Goal: Task Accomplishment & Management: Manage account settings

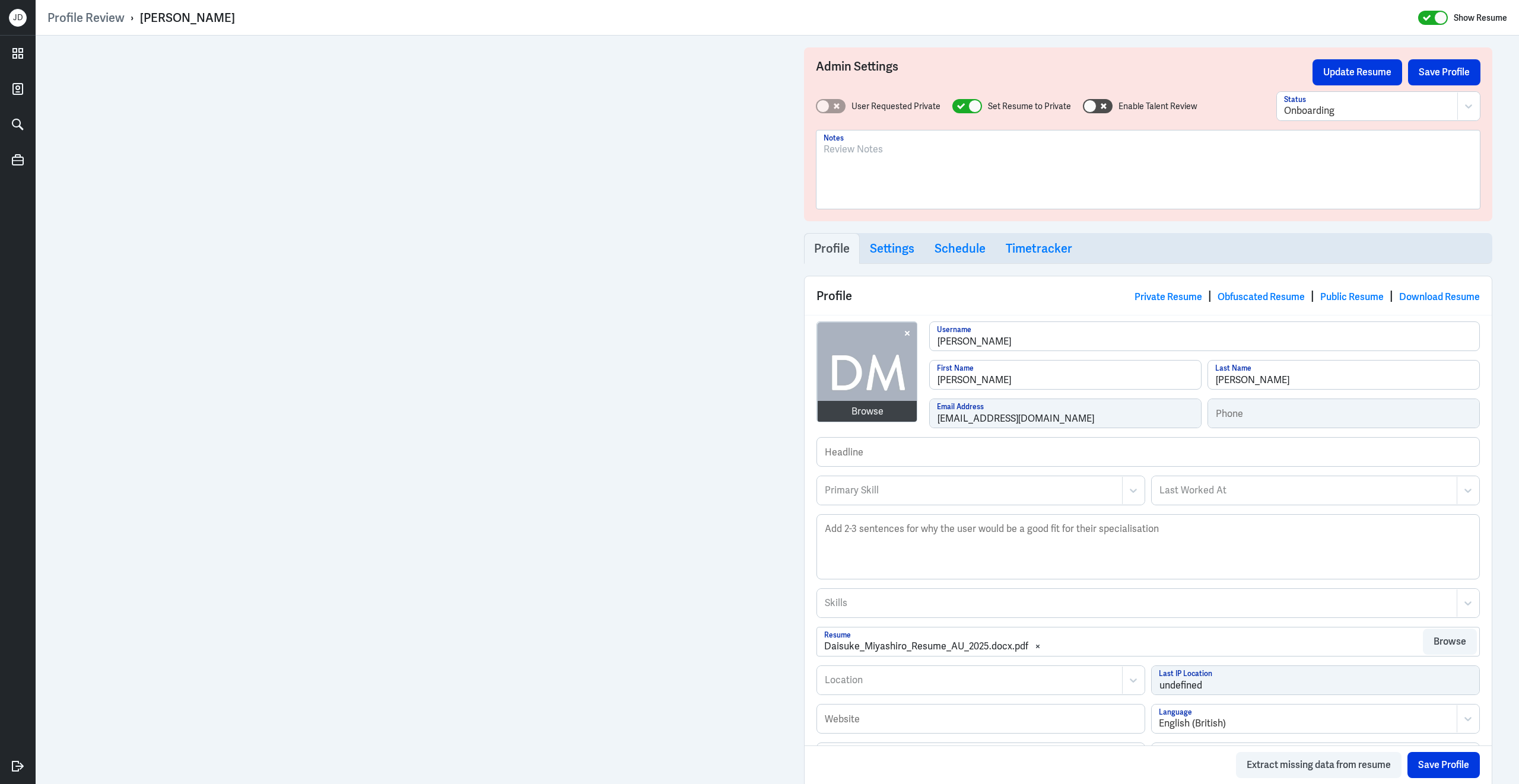
click at [925, 197] on div at bounding box center [1148, 174] width 649 height 64
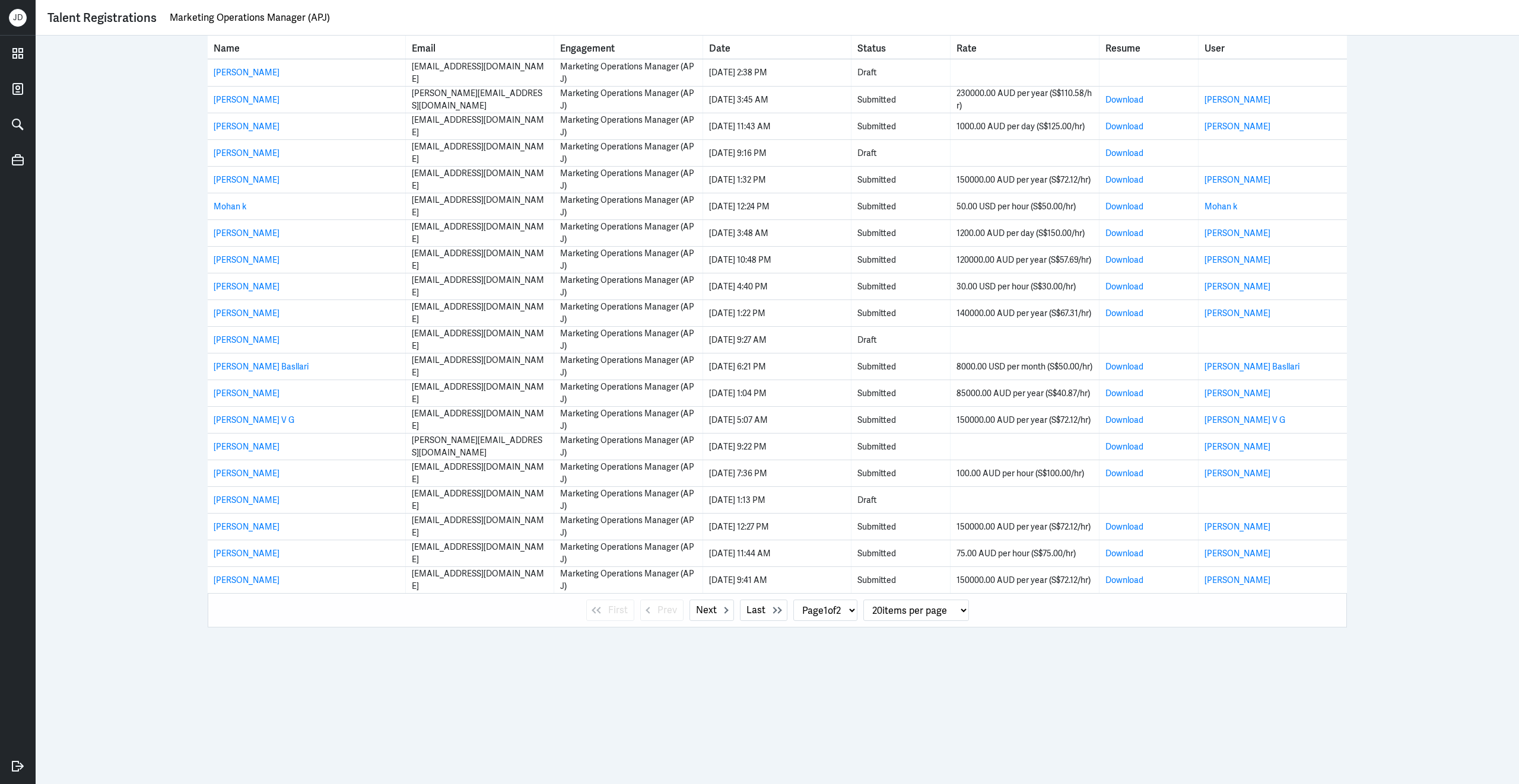
click at [696, 622] on div "First Prev Next Last Page 1 of 2 Page 2 of 2 20 items per page 50 items per pag…" at bounding box center [777, 610] width 1139 height 34
click at [698, 611] on span "Next" at bounding box center [706, 611] width 21 height 15
select select "2"
